Goal: Use online tool/utility: Utilize a website feature to perform a specific function

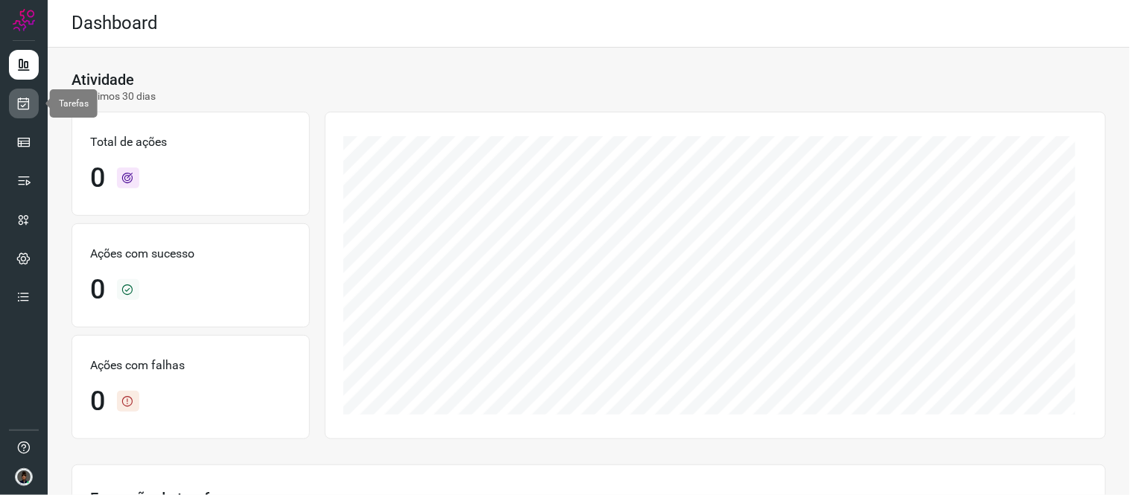
click at [19, 98] on icon at bounding box center [24, 103] width 16 height 15
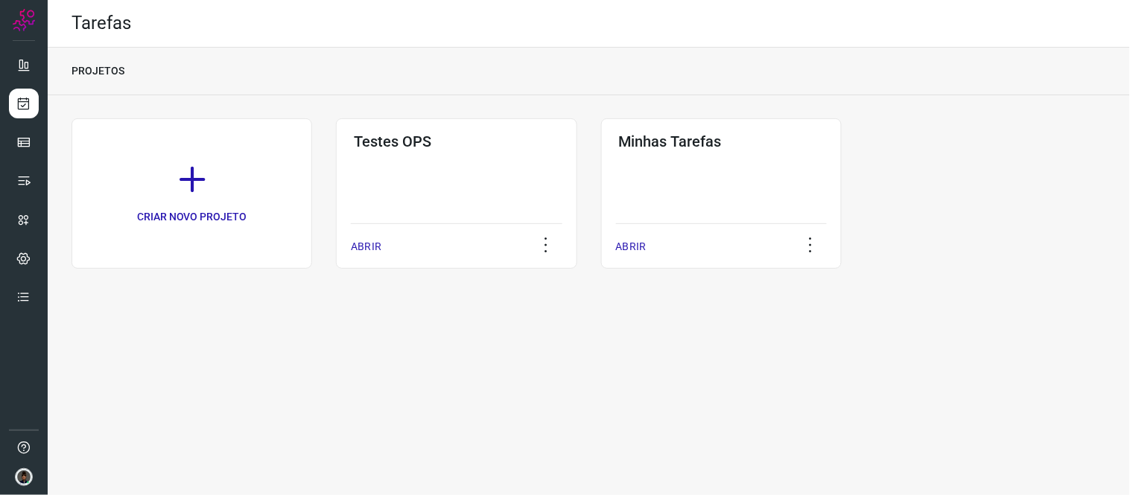
click at [590, 172] on div "CRIAR NOVO PROJETO Testes OPS ABRIR Minhas Tarefas ABRIR" at bounding box center [589, 193] width 1035 height 151
click at [758, 149] on h3 "Minhas Tarefas" at bounding box center [721, 142] width 205 height 18
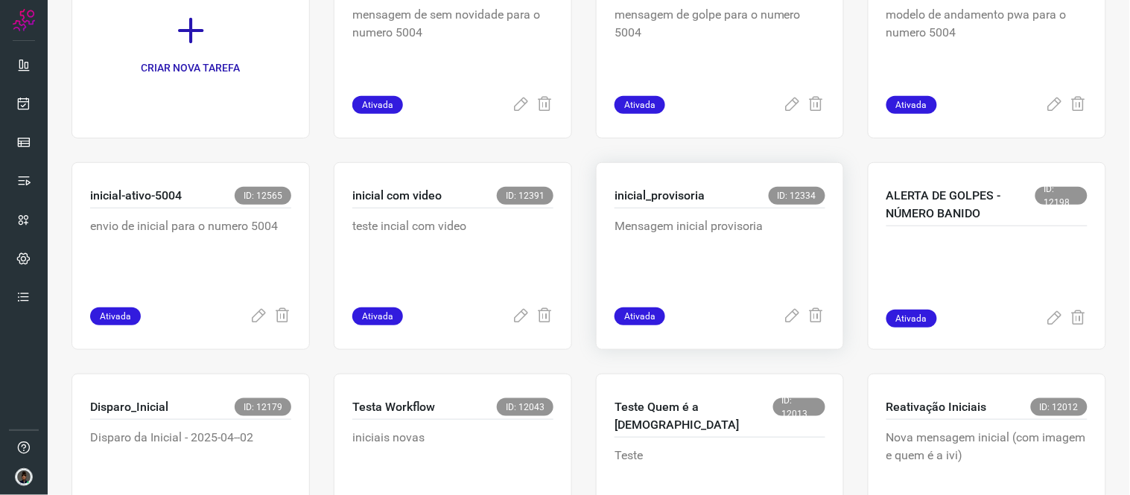
scroll to position [165, 0]
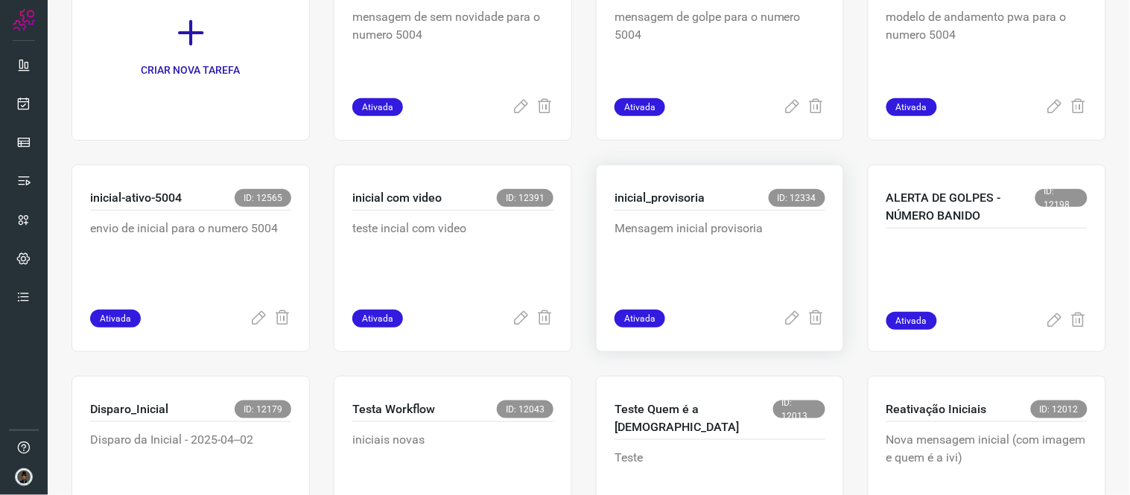
click at [651, 250] on p "Mensagem inicial provisoria" at bounding box center [720, 257] width 211 height 75
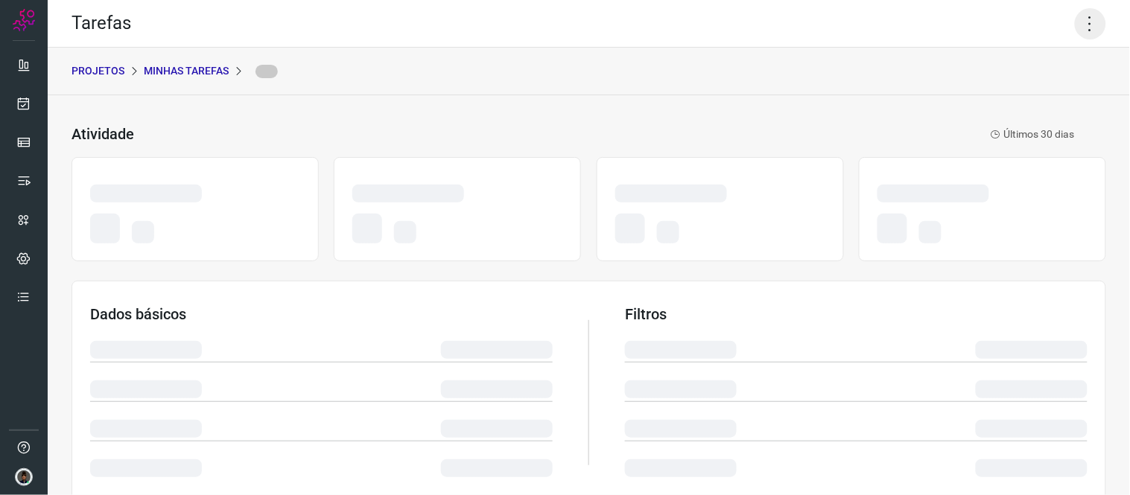
click at [1075, 13] on icon at bounding box center [1090, 23] width 31 height 31
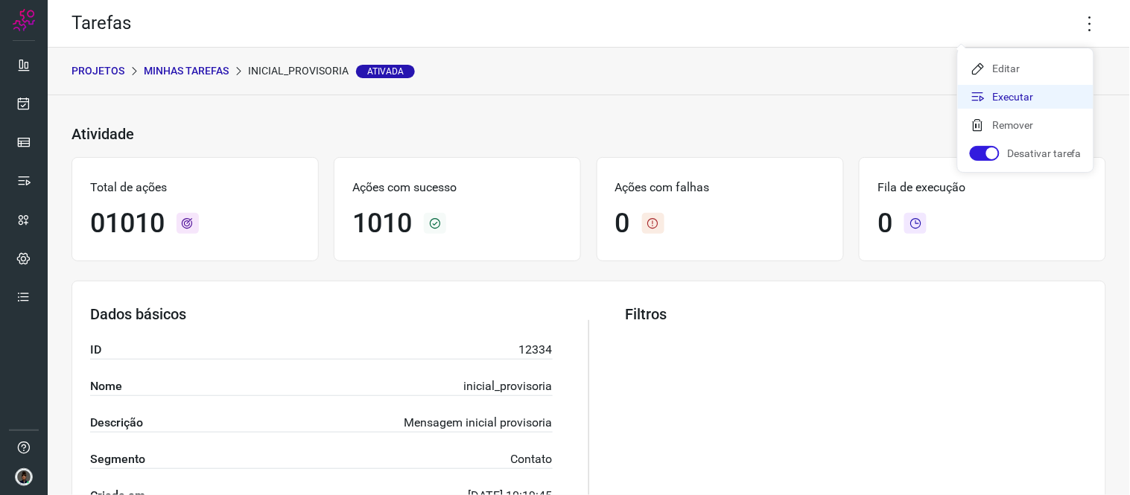
click at [991, 95] on li "Executar" at bounding box center [1026, 97] width 136 height 24
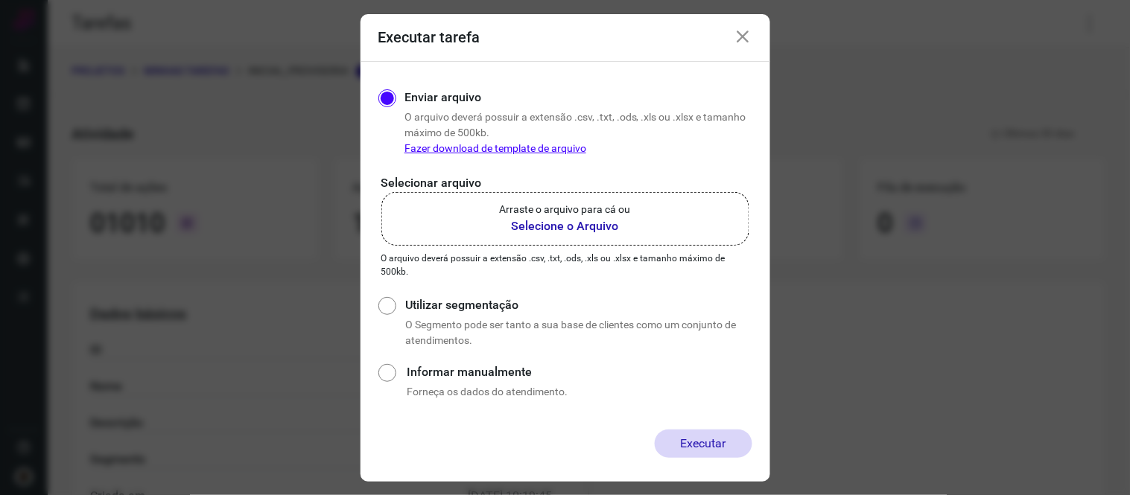
click at [601, 243] on label "Arraste o arquivo para cá ou Selecione o Arquivo" at bounding box center [565, 219] width 368 height 54
click at [0, 0] on input "Arraste o arquivo para cá ou Selecione o Arquivo" at bounding box center [0, 0] width 0 height 0
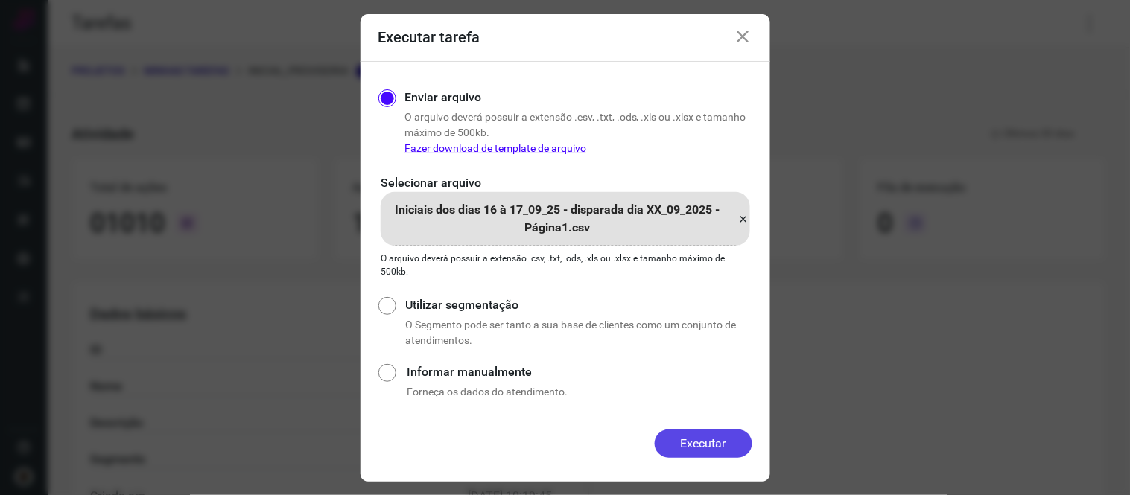
click at [746, 447] on button "Executar" at bounding box center [704, 444] width 98 height 28
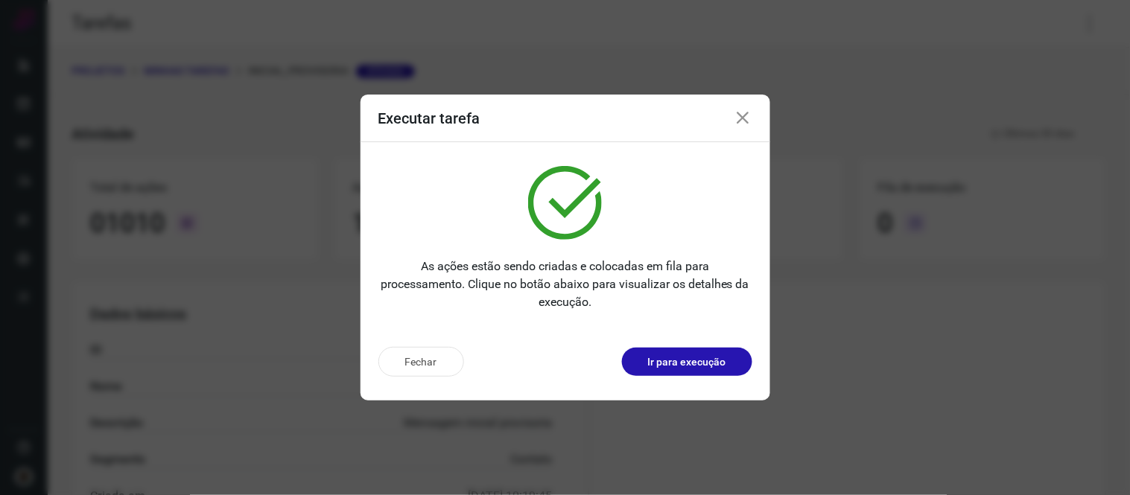
click at [745, 117] on icon at bounding box center [744, 119] width 18 height 18
